Goal: Information Seeking & Learning: Find specific page/section

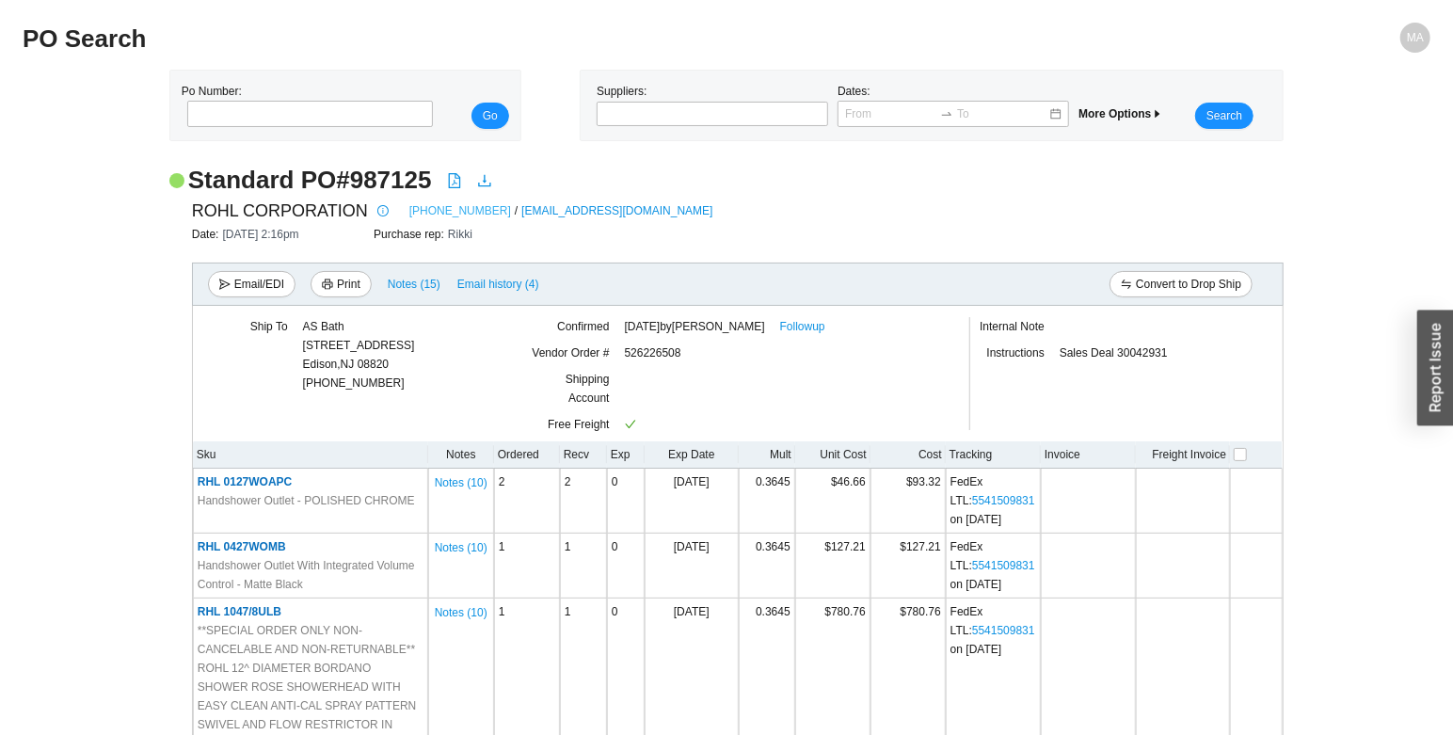
click at [409, 208] on link "[PHONE_NUMBER]" at bounding box center [460, 210] width 102 height 19
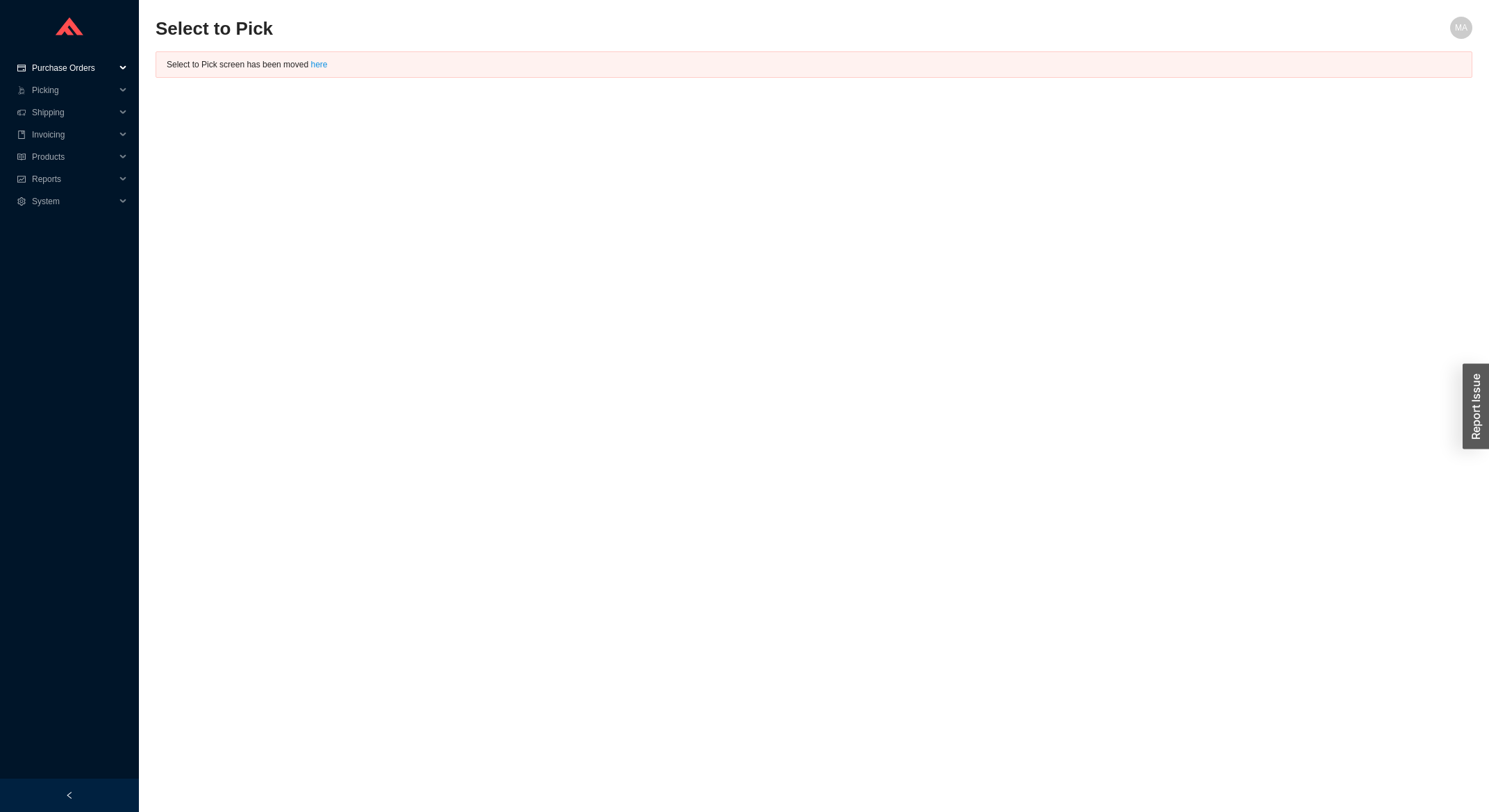
click at [47, 64] on span "Purchase Orders" at bounding box center [73, 68] width 83 height 22
click at [53, 86] on link "Search" at bounding box center [47, 90] width 27 height 10
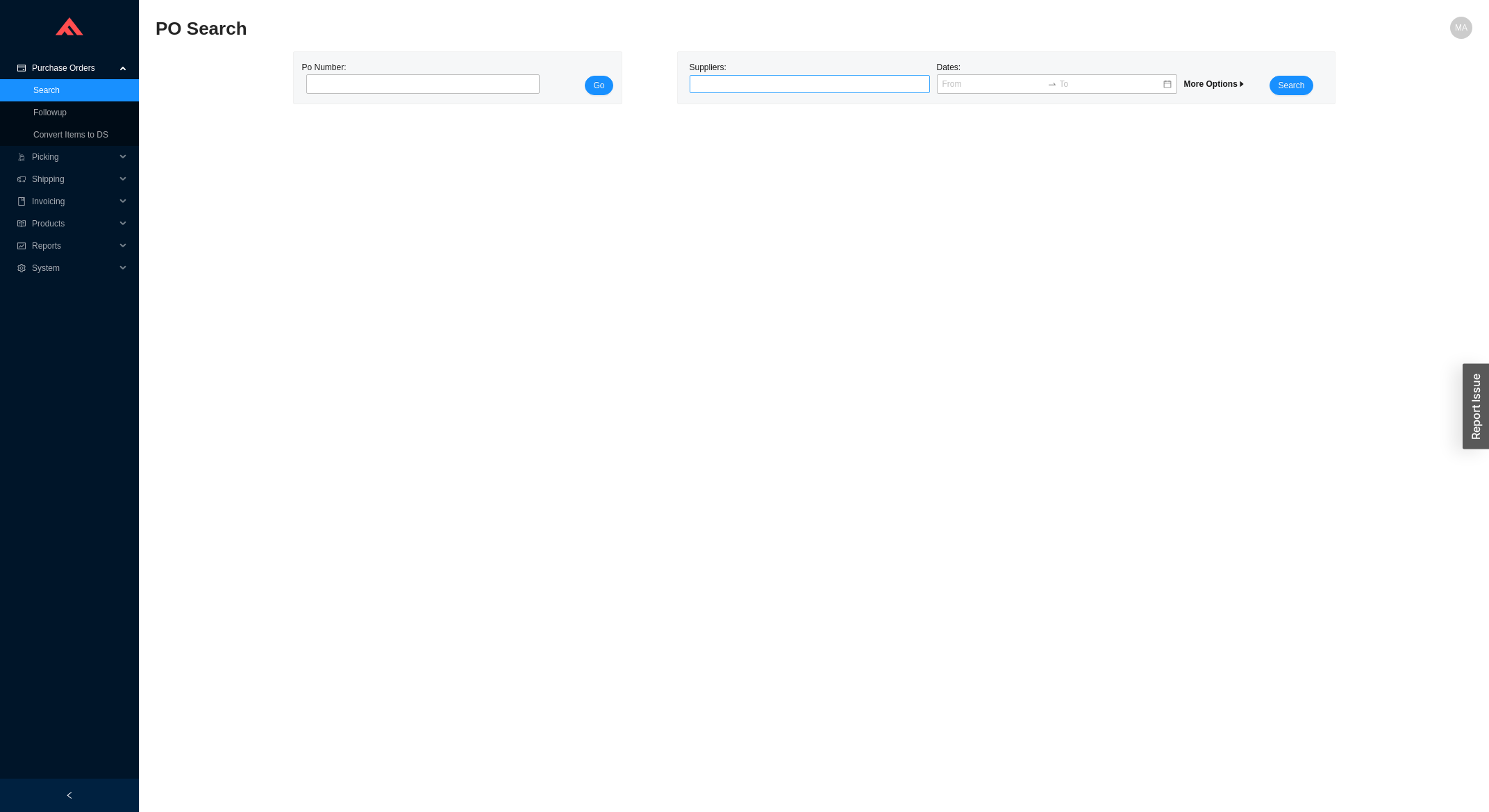
click at [757, 84] on div at bounding box center [804, 83] width 223 height 14
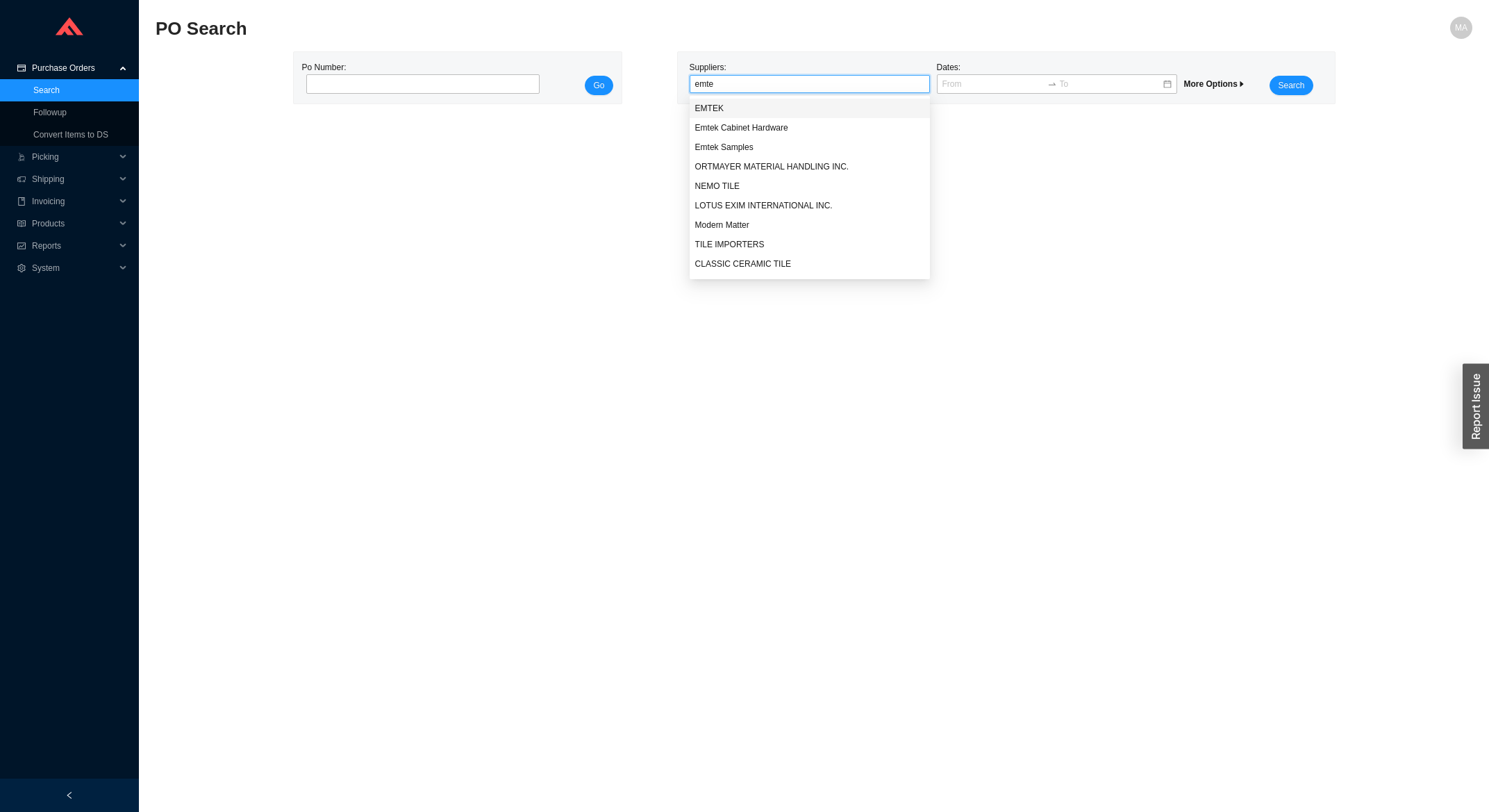
type input "emtek"
click at [758, 111] on div "EMTEK" at bounding box center [810, 108] width 229 height 13
click at [1277, 89] on button "Search" at bounding box center [1291, 86] width 43 height 19
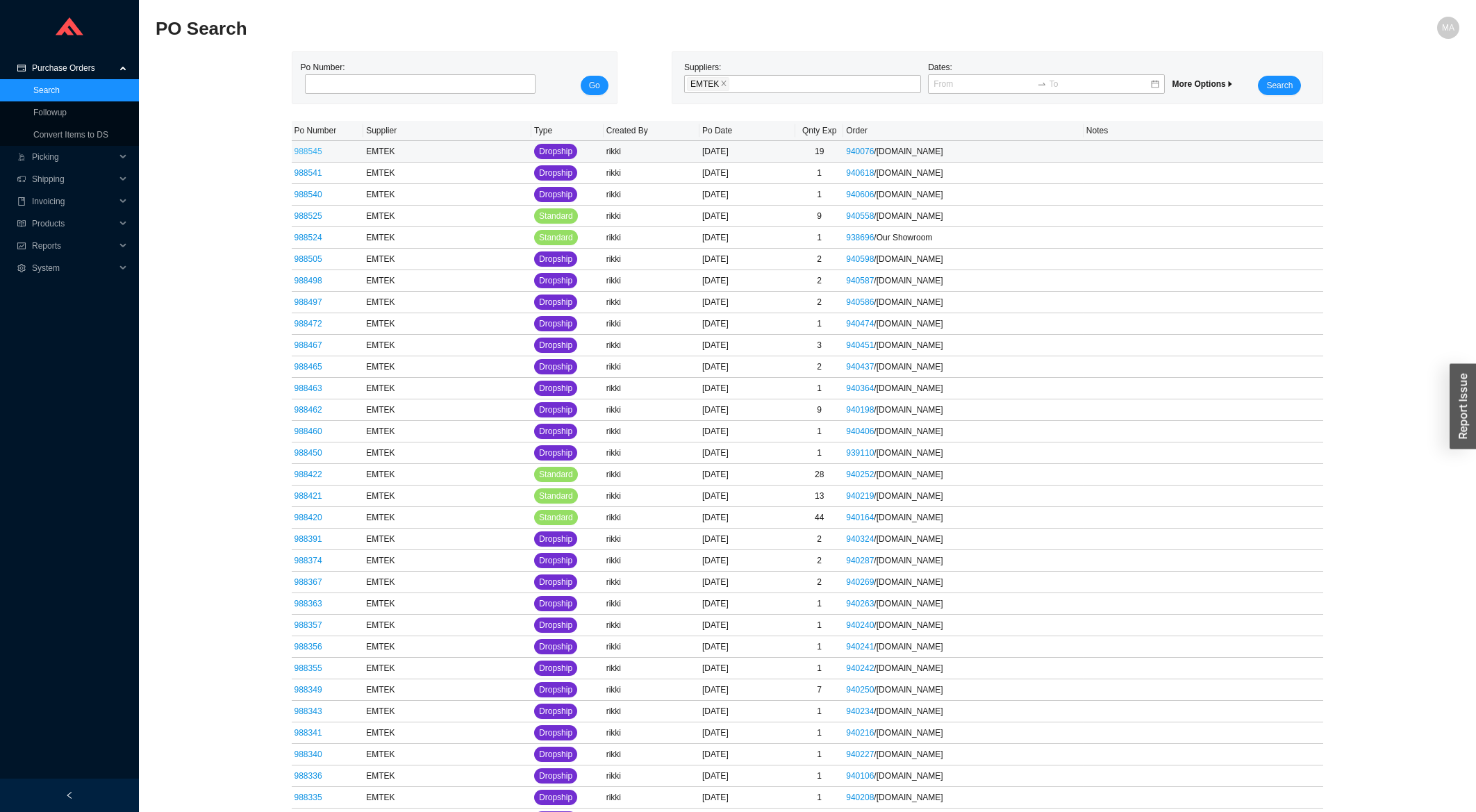
click at [306, 151] on link "988545" at bounding box center [309, 151] width 28 height 10
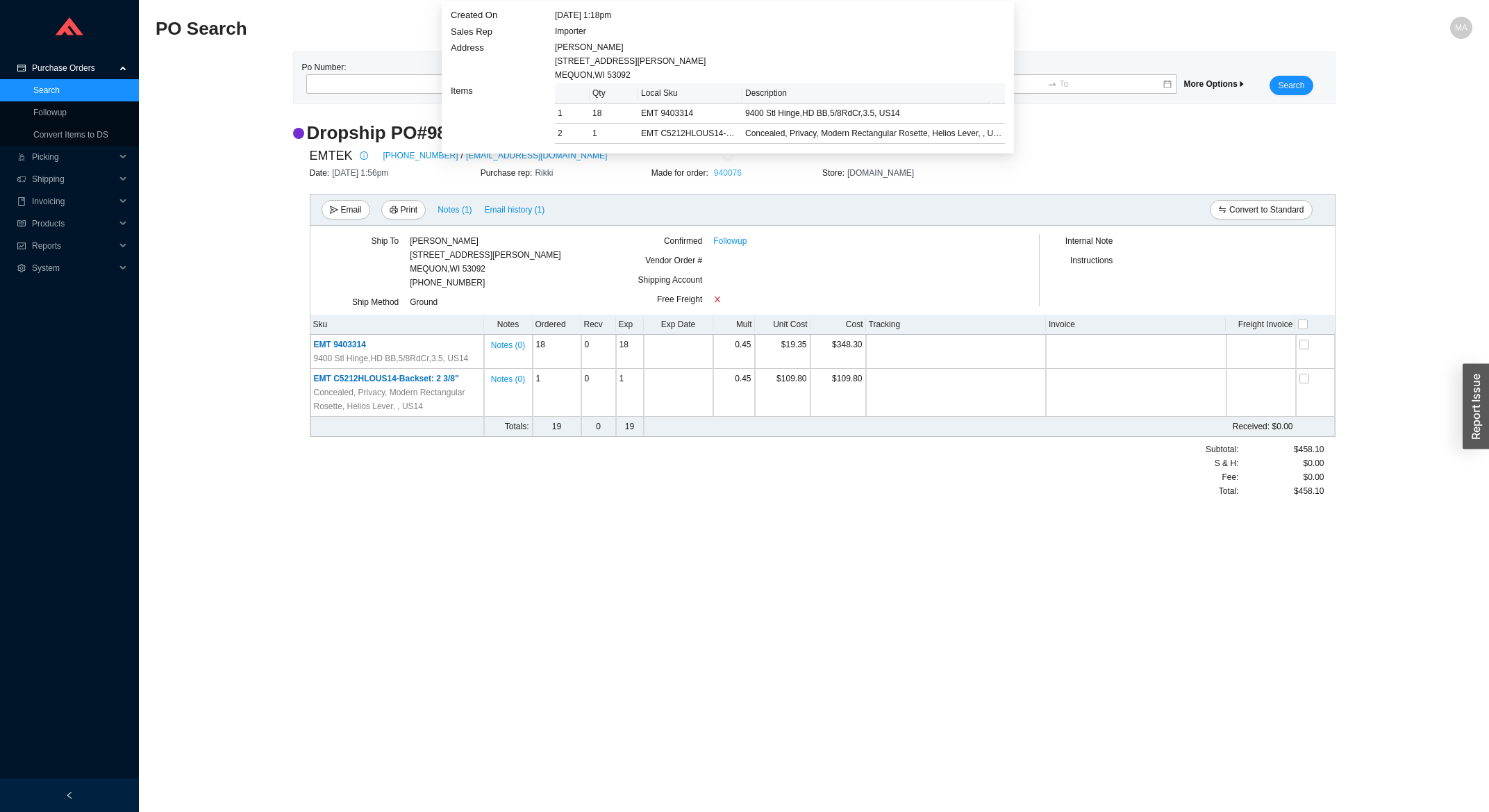
click at [732, 174] on link "940076" at bounding box center [728, 173] width 28 height 10
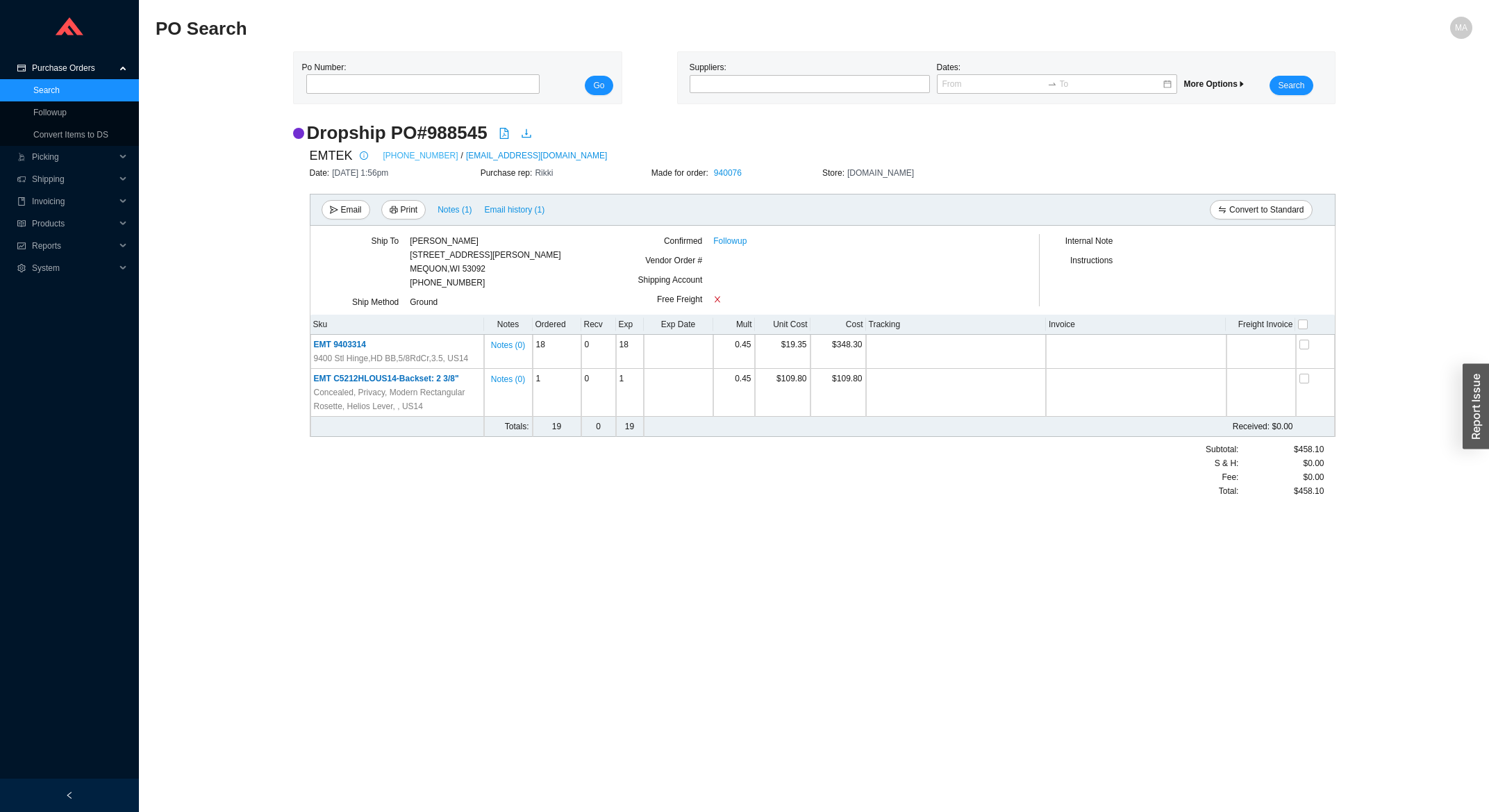
click at [423, 155] on link "[PHONE_NUMBER]" at bounding box center [421, 155] width 75 height 14
